Goal: Navigation & Orientation: Find specific page/section

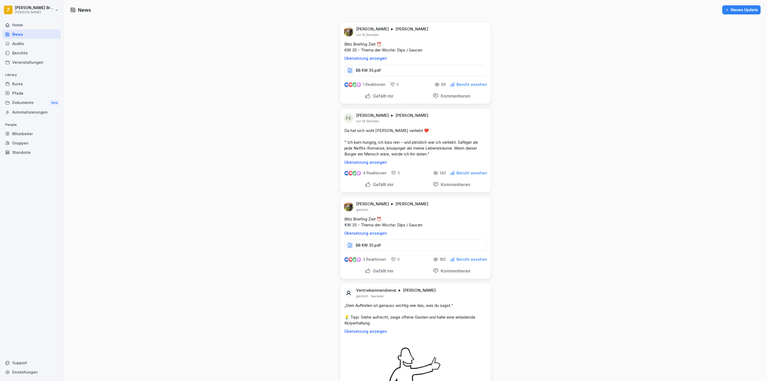
click at [28, 101] on div "Dokumente New" at bounding box center [32, 103] width 58 height 10
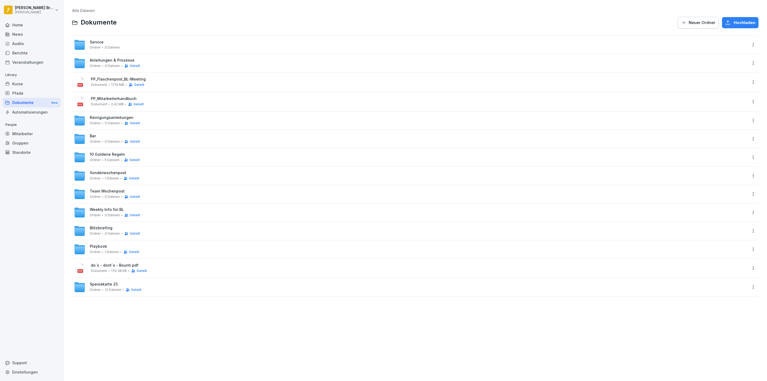
click at [113, 209] on span "Weekly Info für BL" at bounding box center [107, 209] width 34 height 5
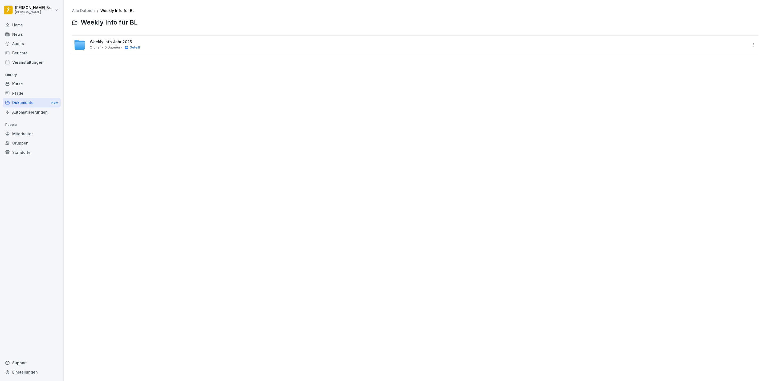
click at [107, 42] on span "Weekly Info Jahr 2025" at bounding box center [111, 42] width 42 height 5
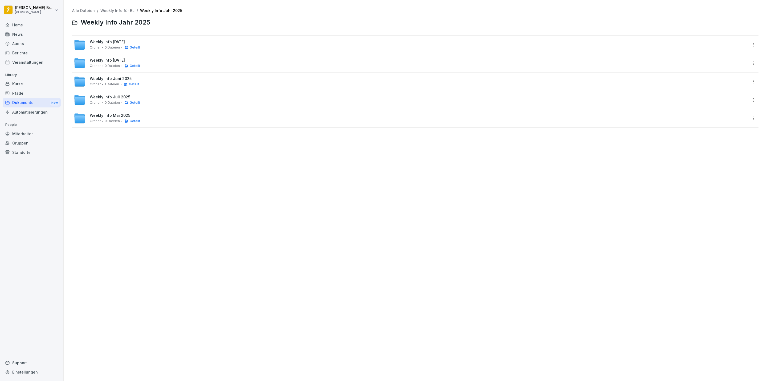
click at [125, 40] on span "Weekly Info [DATE]" at bounding box center [107, 42] width 35 height 5
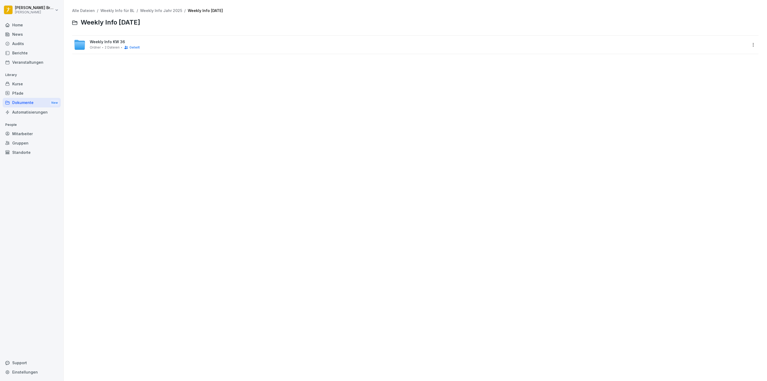
click at [653, 43] on div "Weekly Info KW 36 Ordner 2 Dateien Geteilt" at bounding box center [410, 45] width 673 height 12
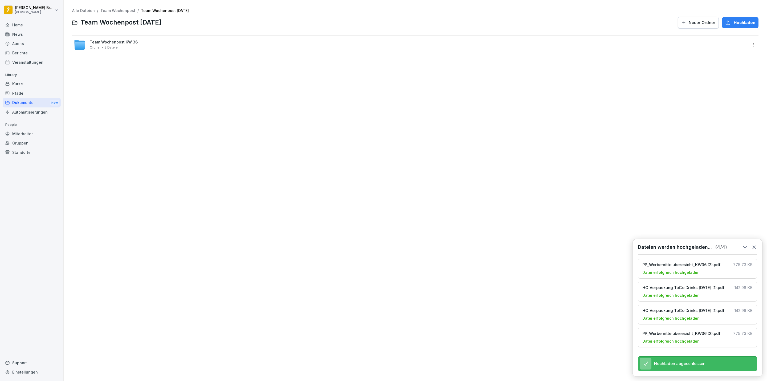
click at [27, 24] on div "Home" at bounding box center [32, 24] width 58 height 9
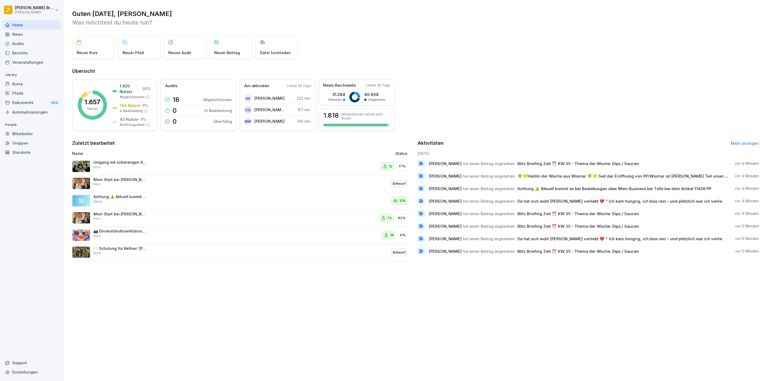
click at [44, 12] on html "Alina Henni Bremke Peter Pane Home News Audits Berichte Veranstaltungen Library…" at bounding box center [383, 190] width 767 height 381
click at [40, 34] on div "Abmelden" at bounding box center [33, 34] width 53 height 10
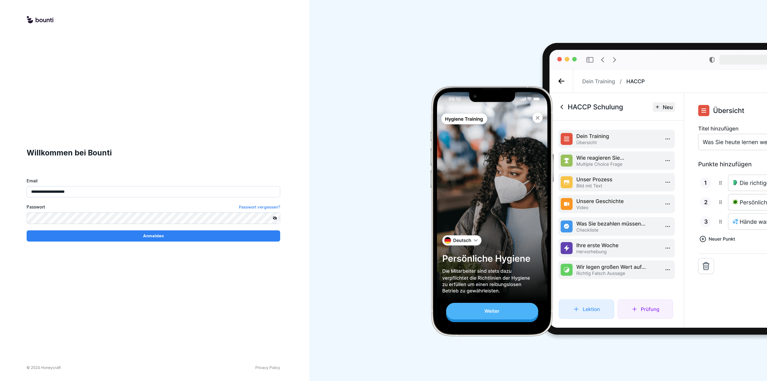
click at [80, 193] on input "**********" at bounding box center [154, 191] width 254 height 11
type input "**********"
click at [63, 235] on div "Anmelden" at bounding box center [153, 236] width 245 height 6
